Goal: Book appointment/travel/reservation

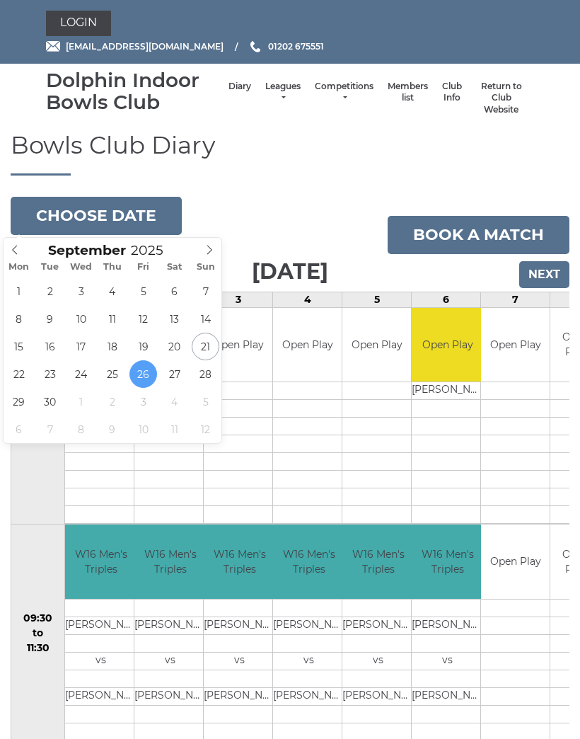
scroll to position [0, 214]
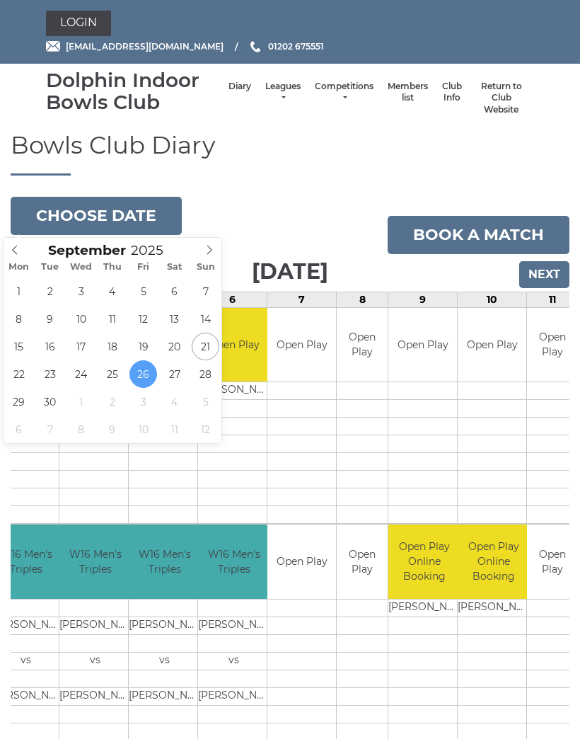
type input "2025-09-21"
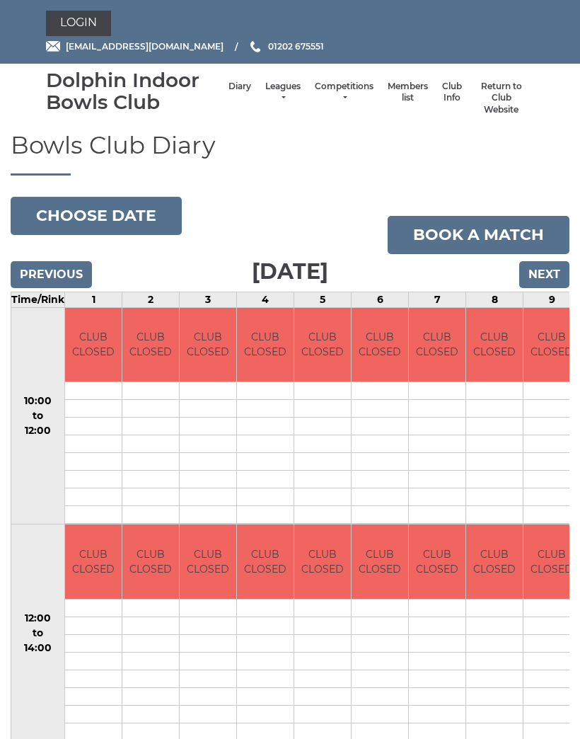
click at [58, 220] on button "Choose date" at bounding box center [96, 216] width 171 height 38
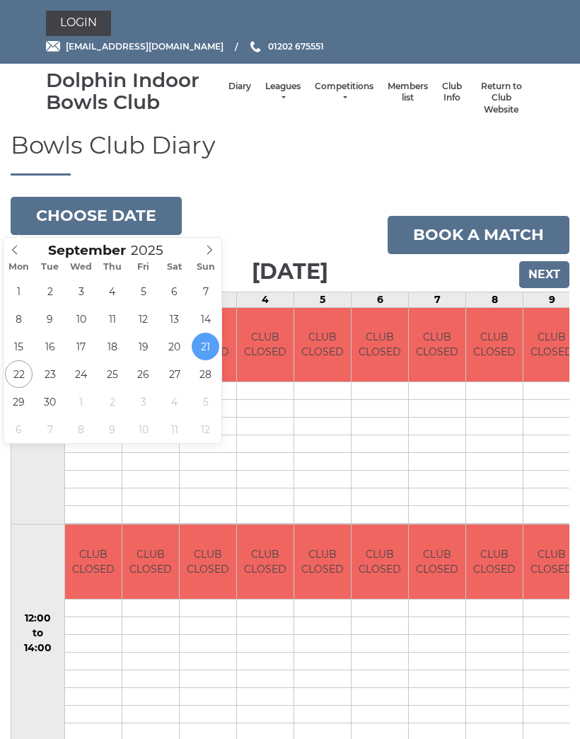
type input "2025-09-22"
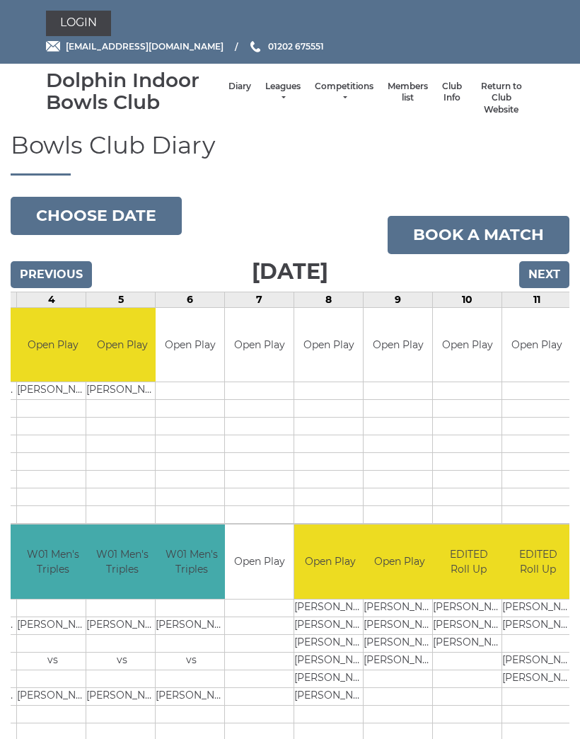
click at [63, 210] on button "Choose date" at bounding box center [96, 216] width 171 height 38
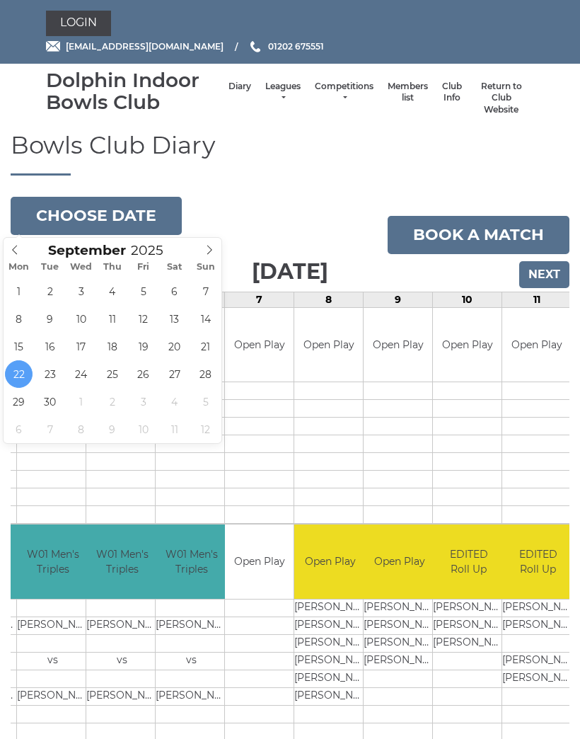
type input "2025-09-23"
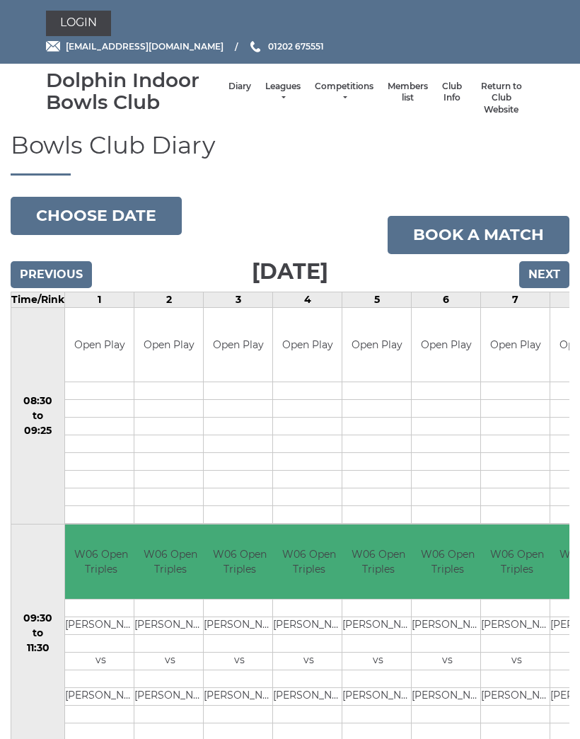
click at [52, 214] on button "Choose date" at bounding box center [96, 216] width 171 height 38
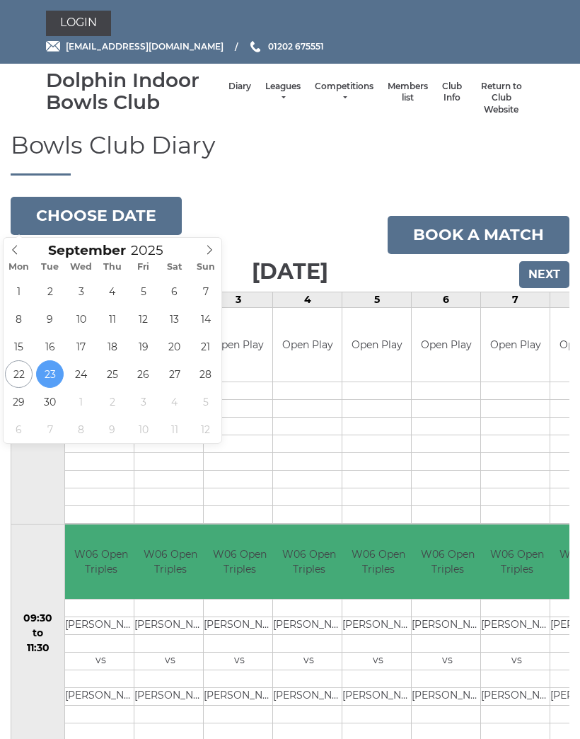
type input "2025-09-24"
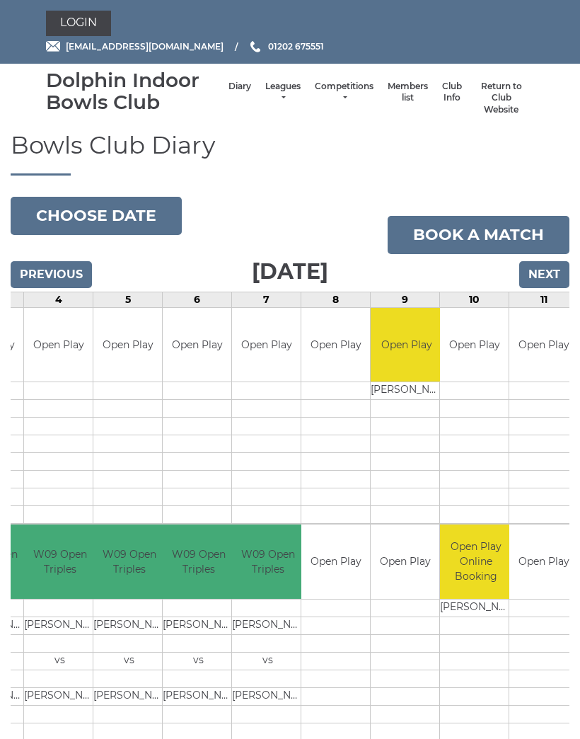
click at [82, 220] on button "Choose date" at bounding box center [96, 216] width 171 height 38
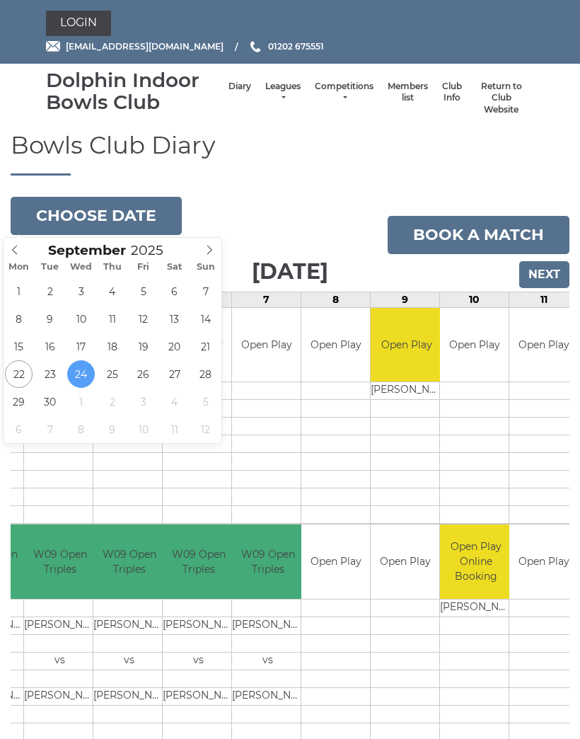
type input "2025-09-25"
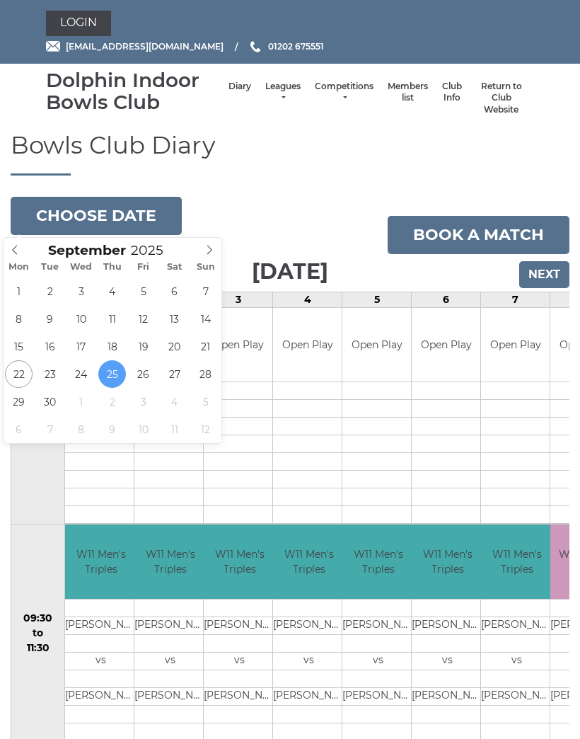
type input "2025-09-26"
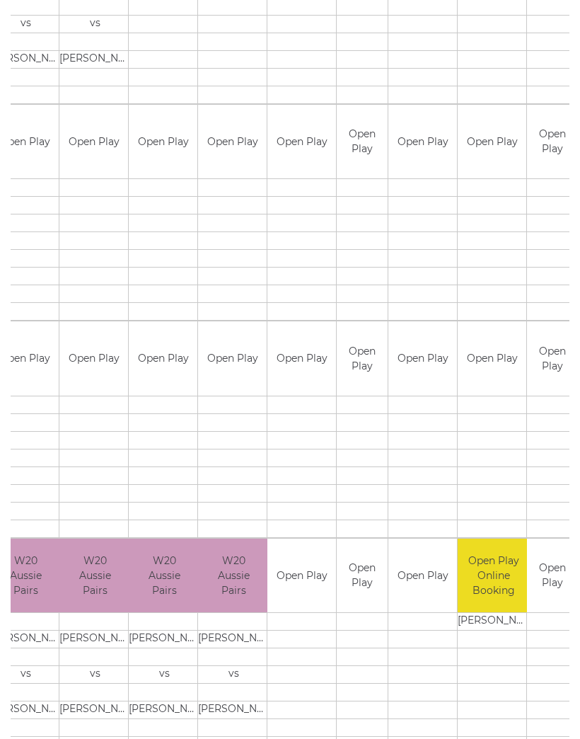
scroll to position [1134, 0]
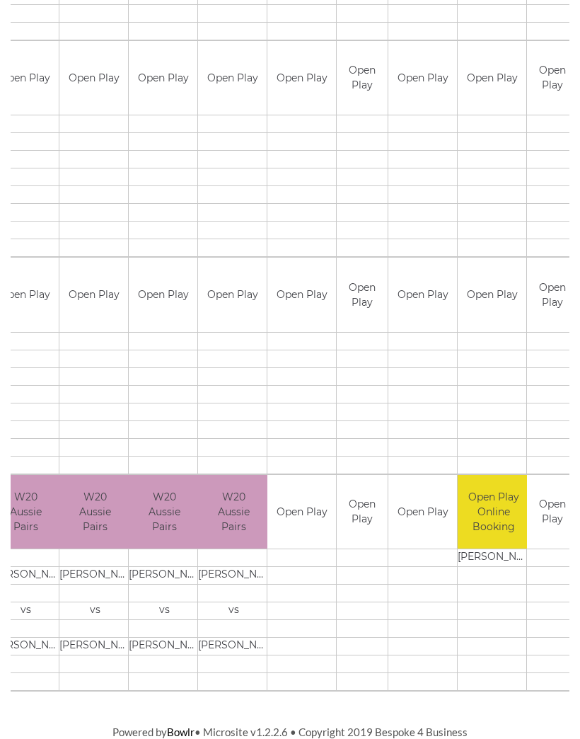
click at [72, 210] on td at bounding box center [93, 214] width 69 height 18
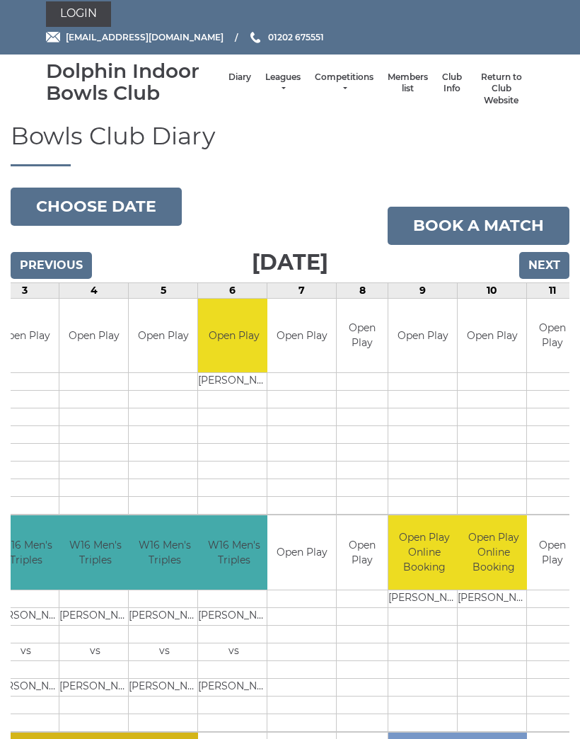
scroll to position [8, 0]
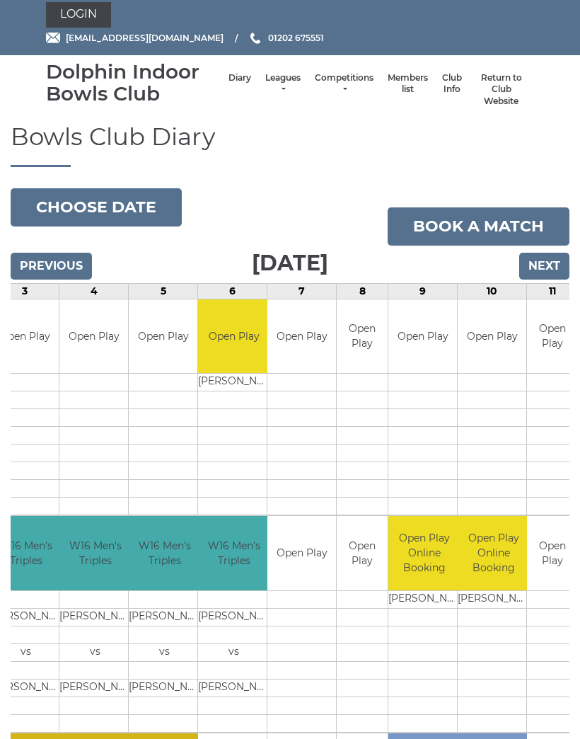
click at [56, 204] on button "Choose date" at bounding box center [96, 208] width 171 height 38
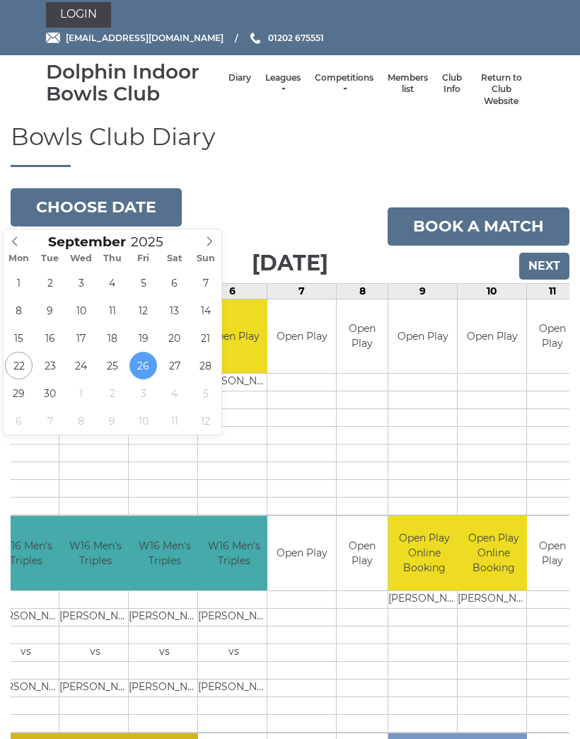
type input "2025-09-27"
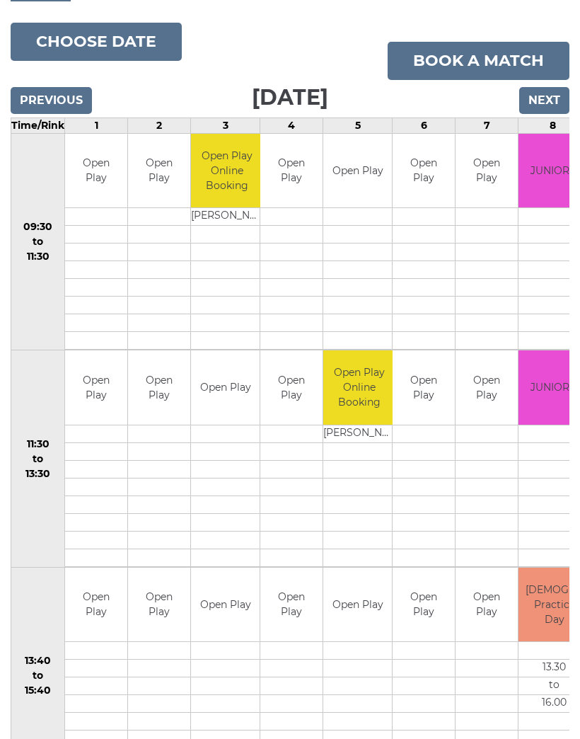
click at [60, 40] on button "Choose date" at bounding box center [96, 42] width 171 height 38
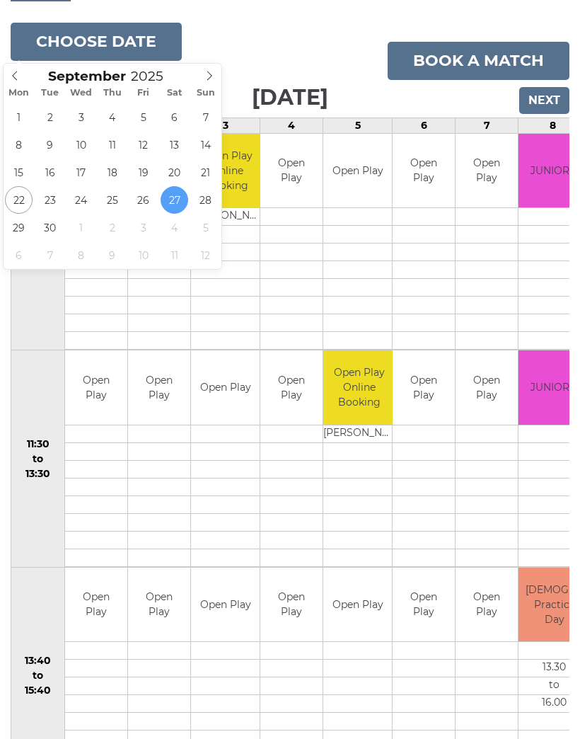
type input "[DATE]"
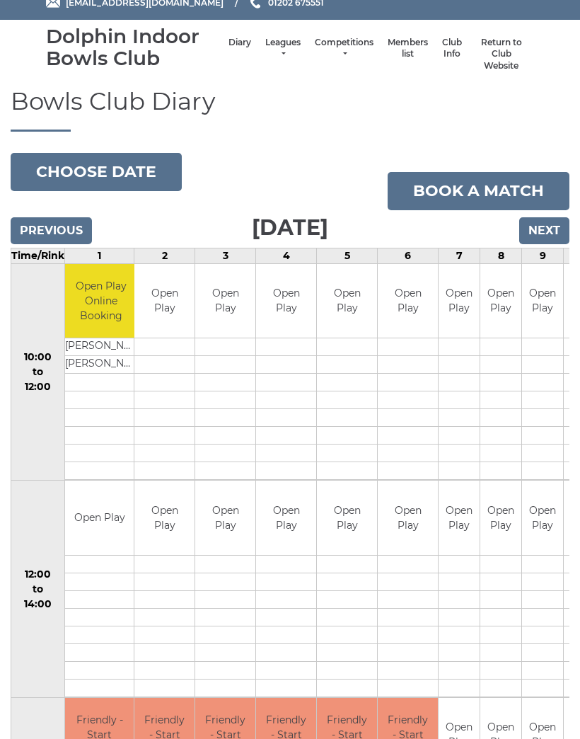
scroll to position [41, 0]
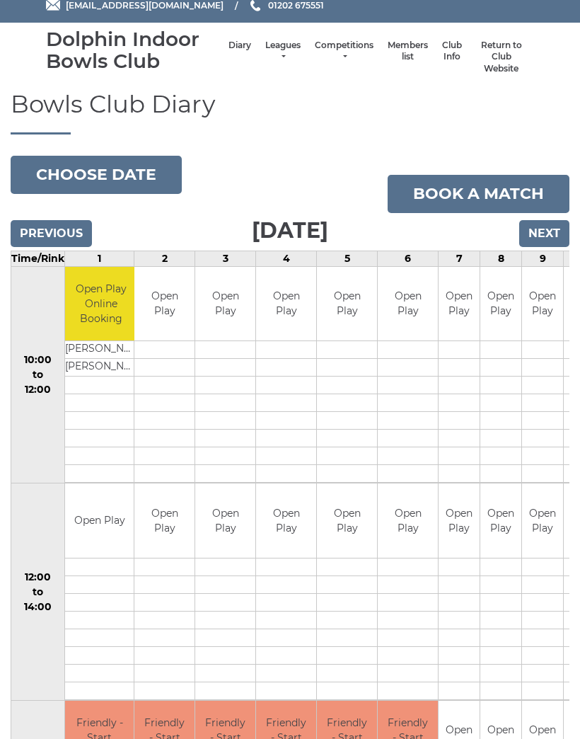
click at [62, 173] on button "Choose date" at bounding box center [96, 175] width 171 height 38
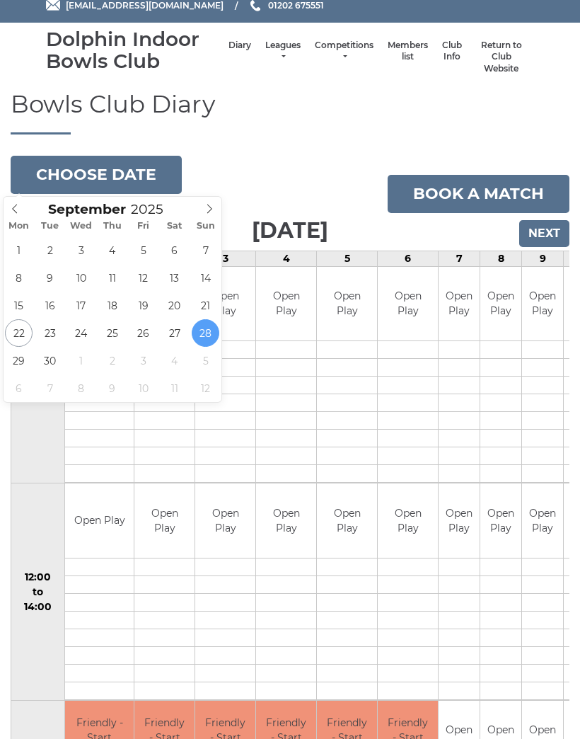
type input "2025-09-29"
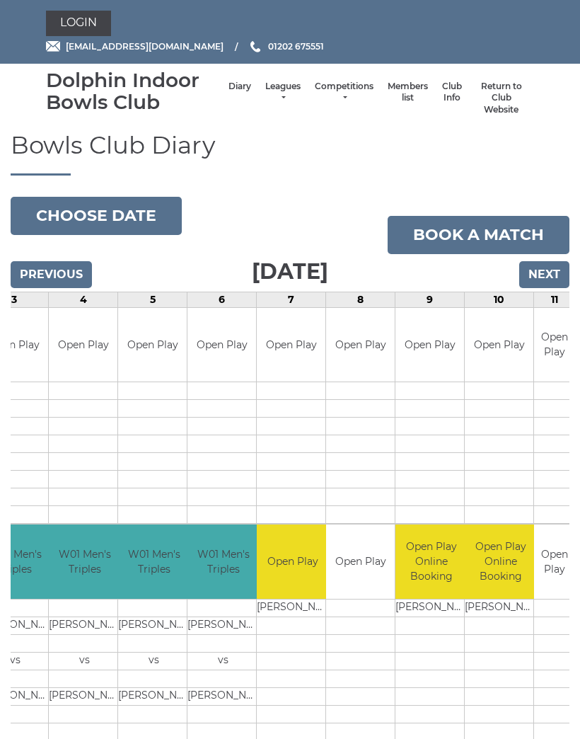
click at [63, 212] on button "Choose date" at bounding box center [96, 216] width 171 height 38
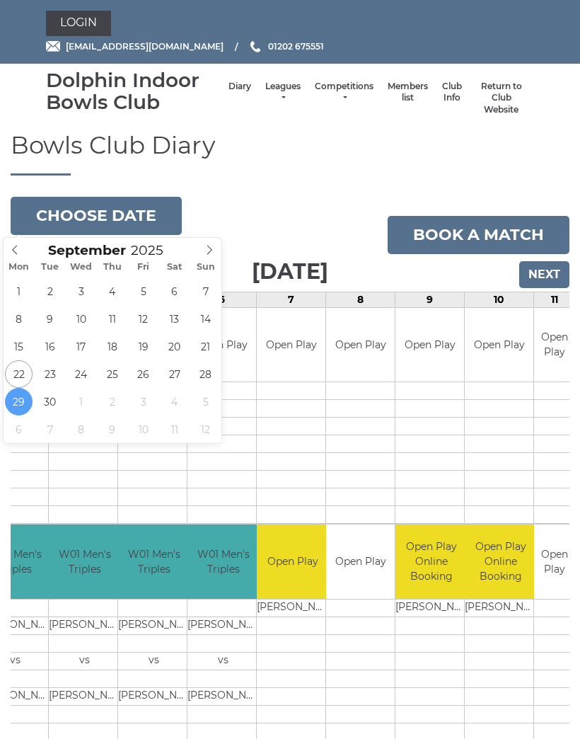
type input "2025-09-30"
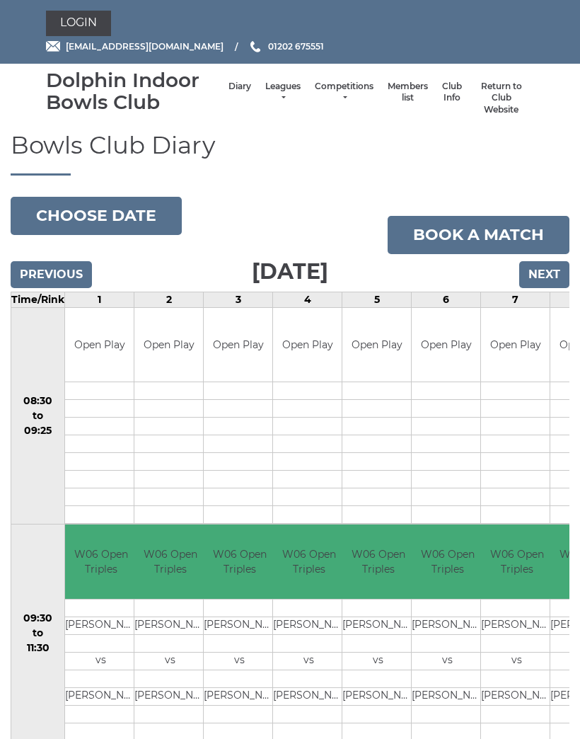
click at [67, 219] on button "Choose date" at bounding box center [96, 216] width 171 height 38
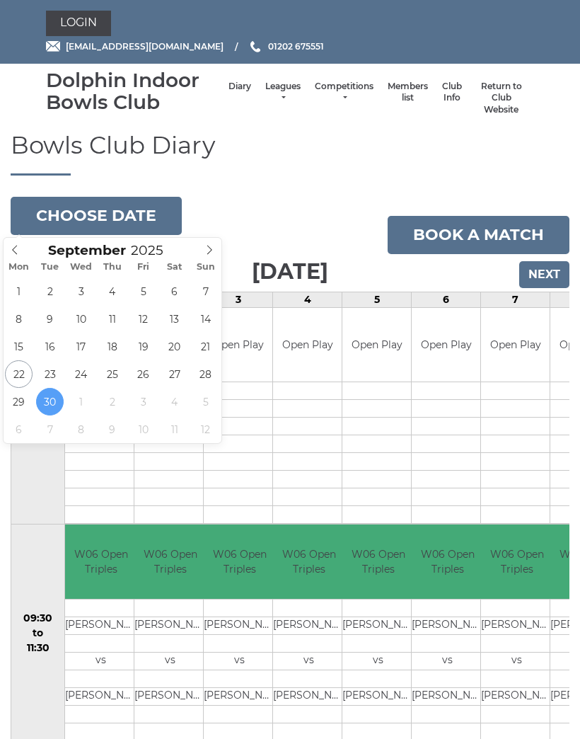
type input "[DATE]"
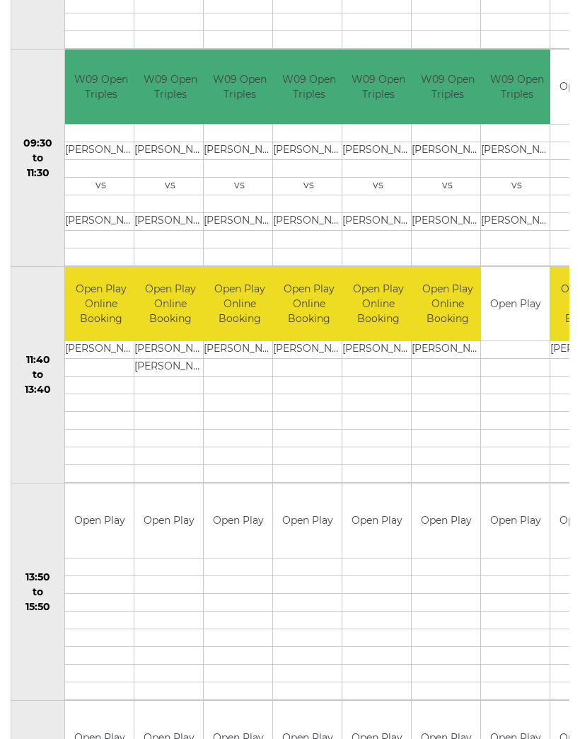
scroll to position [474, 0]
